Goal: Information Seeking & Learning: Learn about a topic

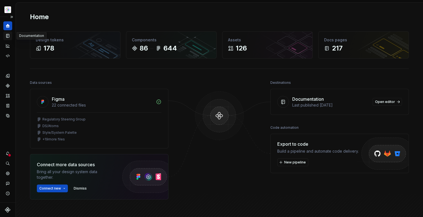
click at [9, 37] on icon "Documentation" at bounding box center [8, 35] width 2 height 3
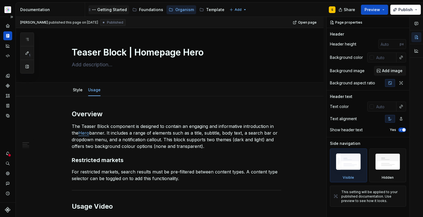
click at [113, 10] on div "Getting Started" at bounding box center [112, 10] width 30 height 6
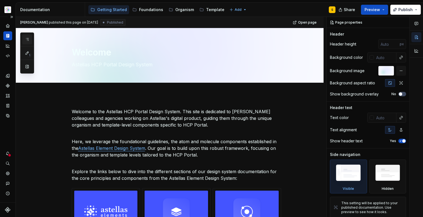
click at [30, 40] on button "button" at bounding box center [27, 39] width 10 height 10
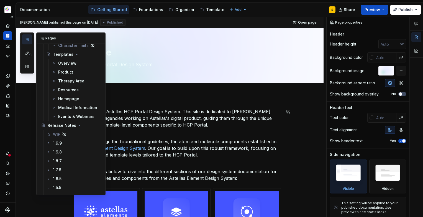
scroll to position [150, 0]
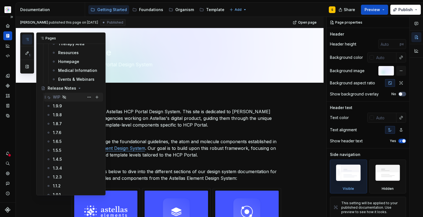
click at [56, 97] on div "WIP" at bounding box center [56, 97] width 7 height 6
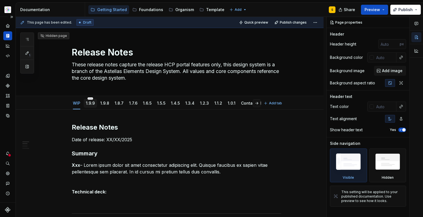
click at [90, 104] on link "1.9.9" at bounding box center [90, 103] width 9 height 5
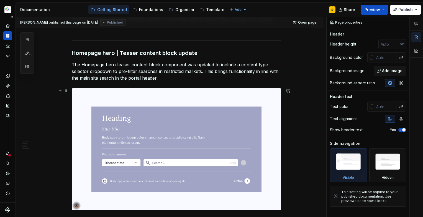
scroll to position [268, 0]
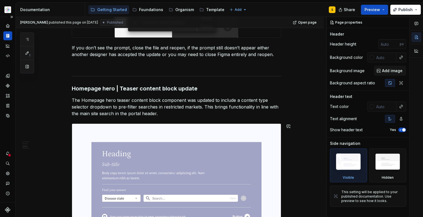
type textarea "*"
